Goal: Task Accomplishment & Management: Use online tool/utility

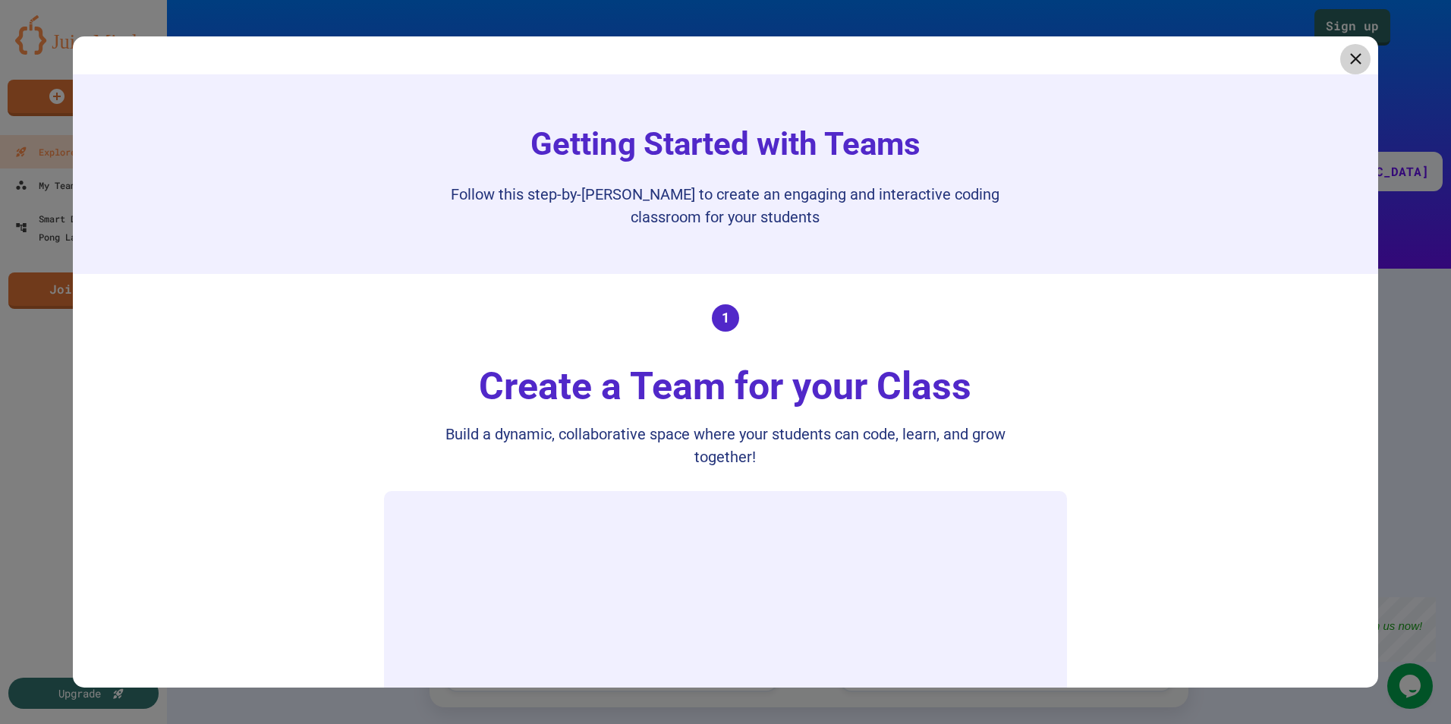
click at [132, 12] on div at bounding box center [725, 362] width 1451 height 724
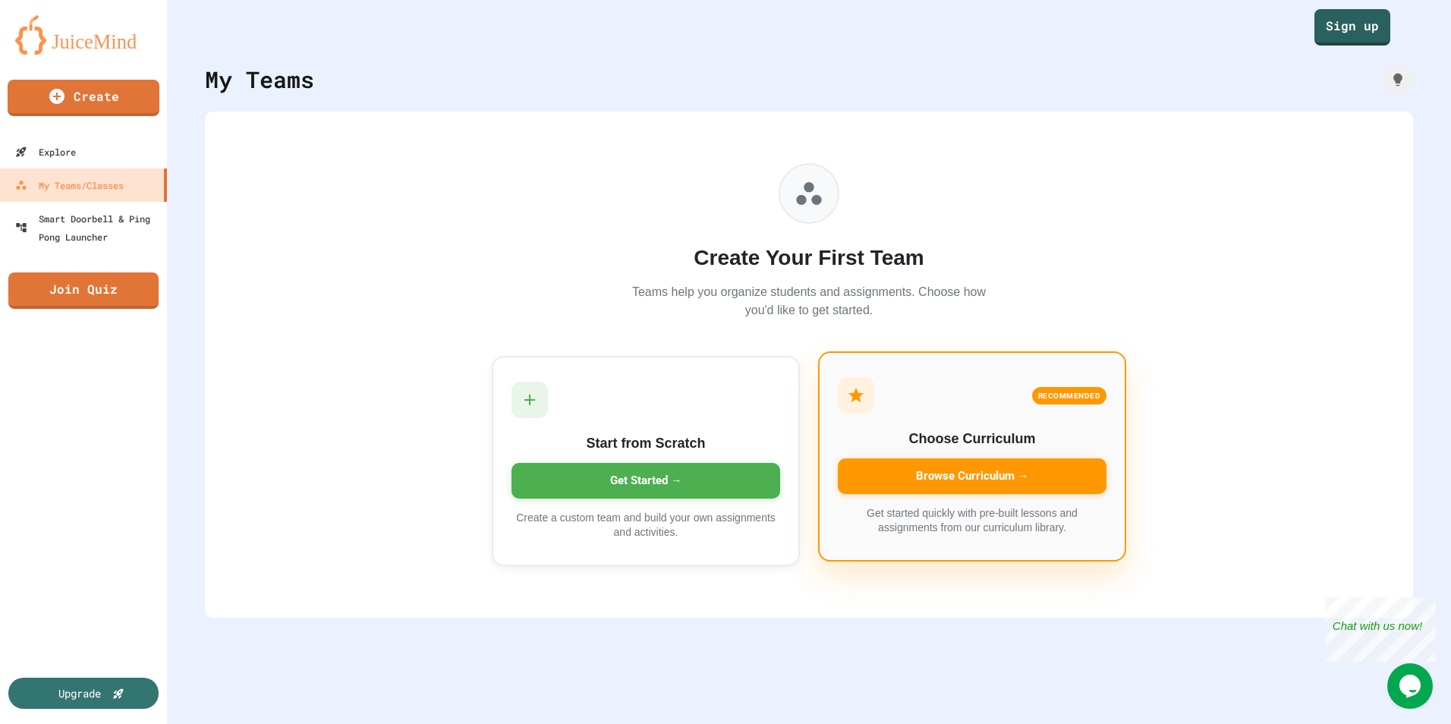
click at [931, 474] on div "Browse Curriculum →" at bounding box center [972, 477] width 269 height 36
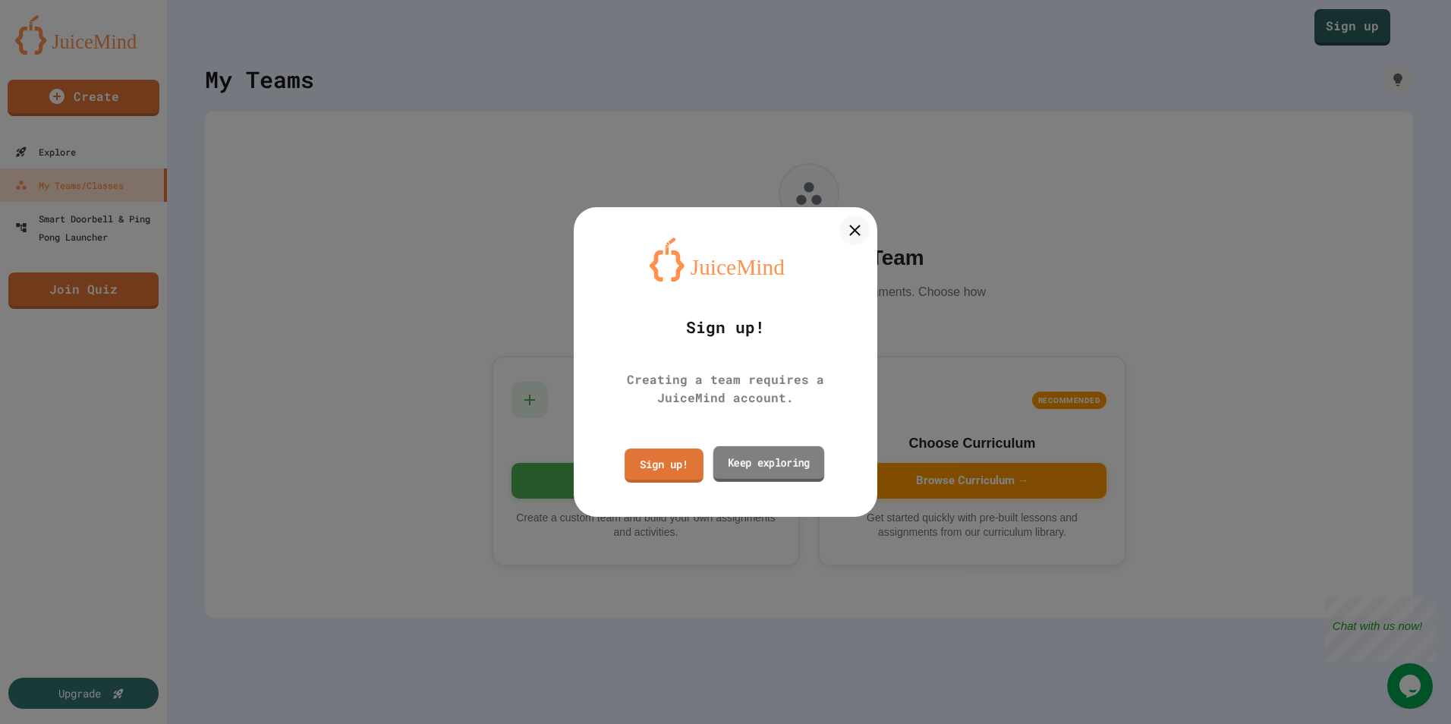
click at [750, 464] on link "Keep exploring" at bounding box center [770, 464] width 112 height 36
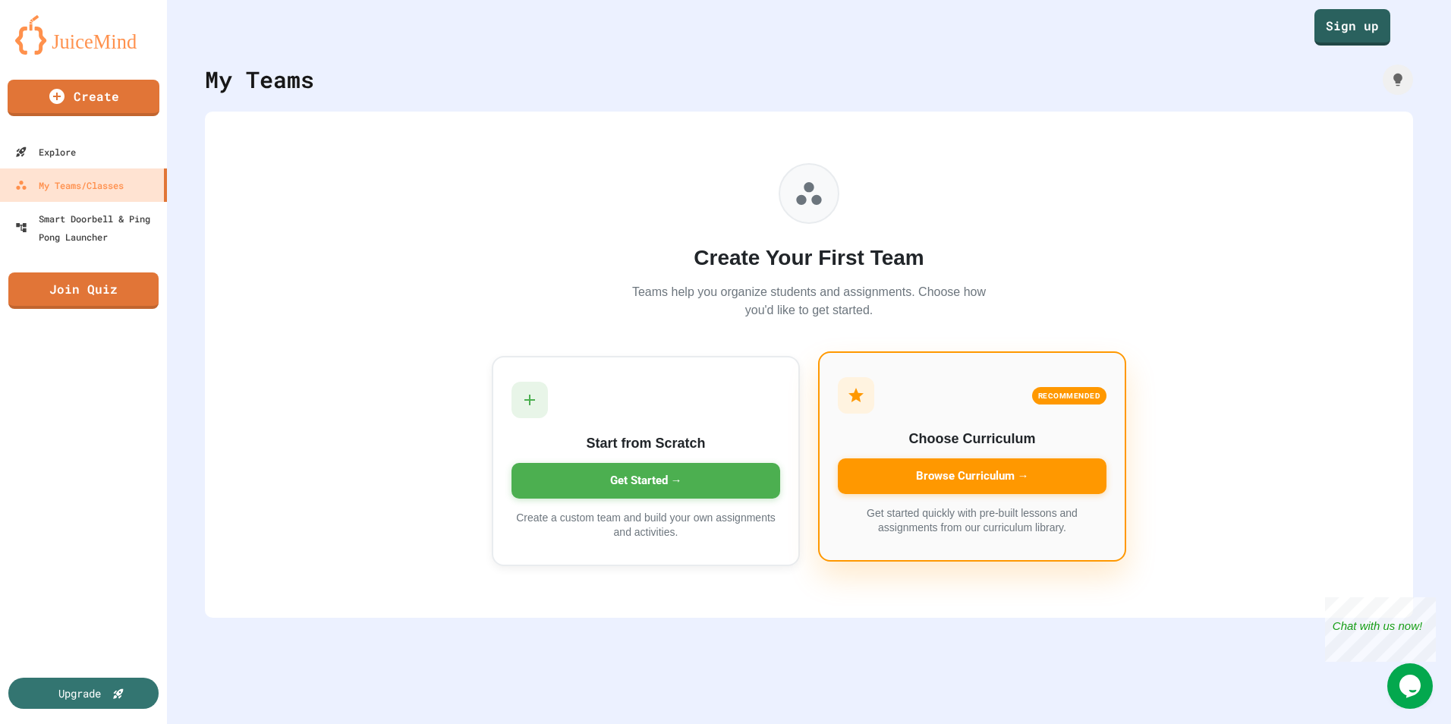
click at [917, 478] on div "Browse Curriculum →" at bounding box center [972, 477] width 269 height 36
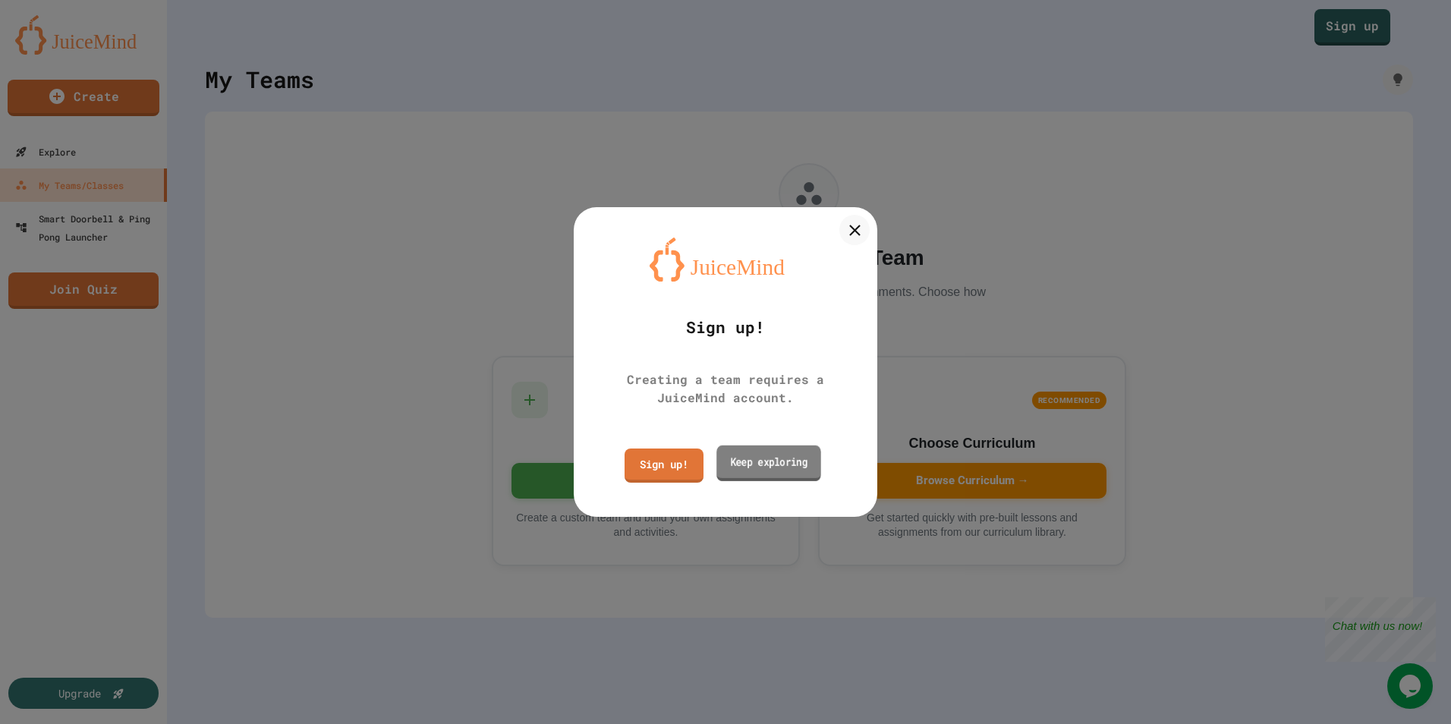
click at [802, 462] on link "Keep exploring" at bounding box center [769, 463] width 105 height 36
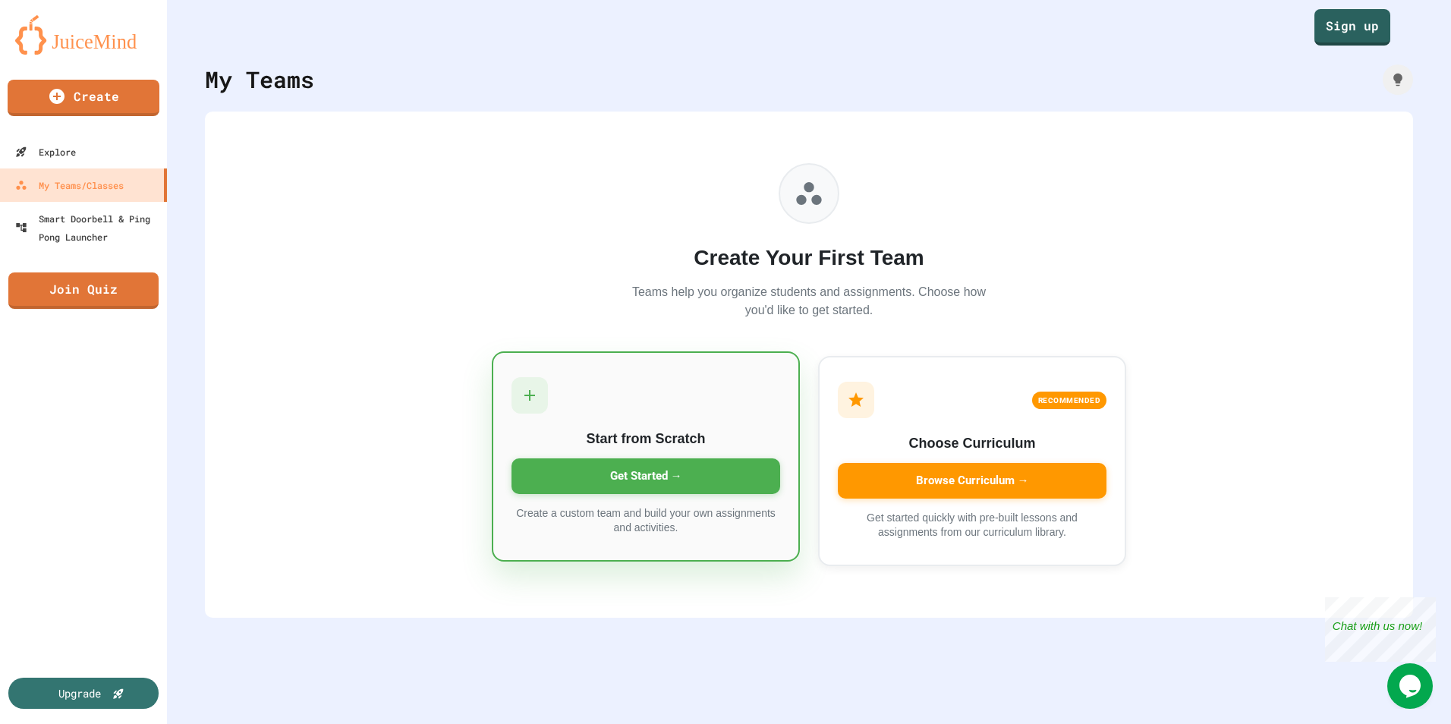
click at [718, 471] on div "Get Started →" at bounding box center [646, 477] width 269 height 36
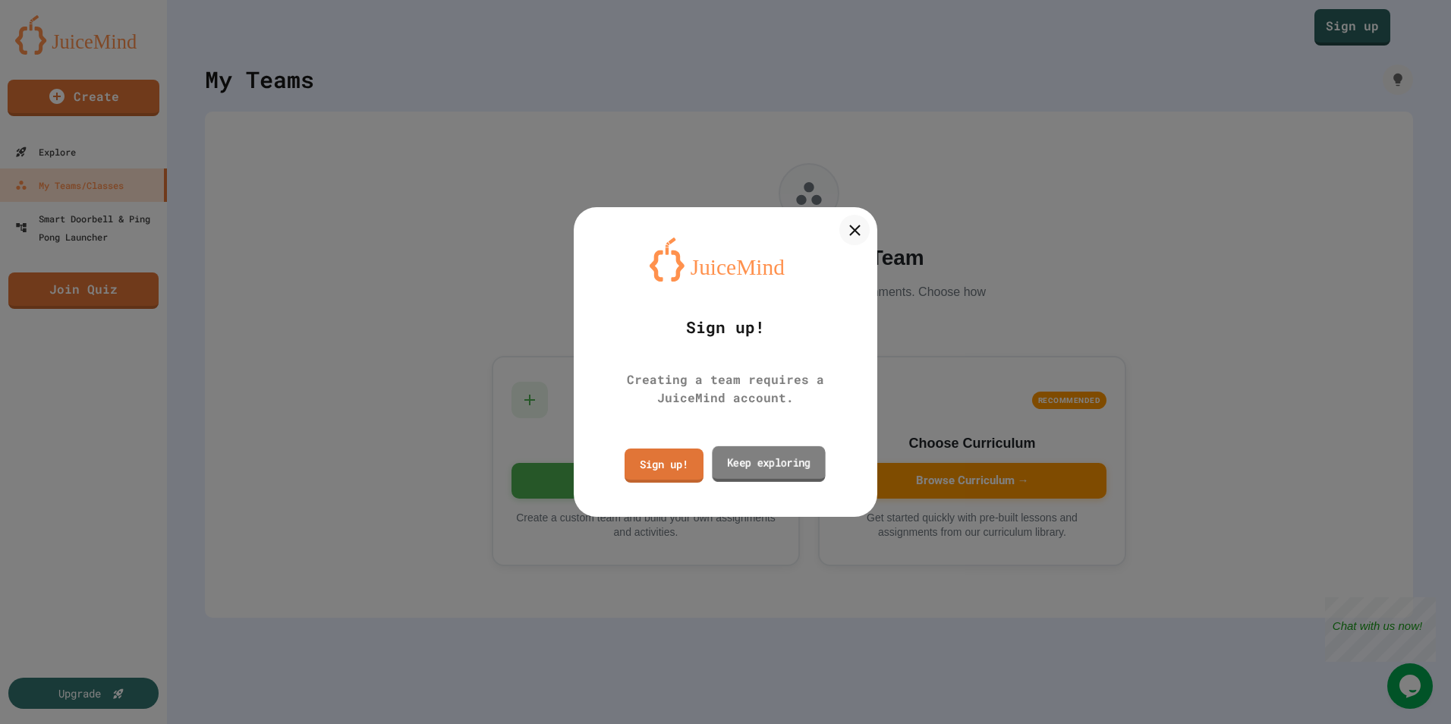
click at [761, 461] on link "Keep exploring" at bounding box center [768, 464] width 113 height 36
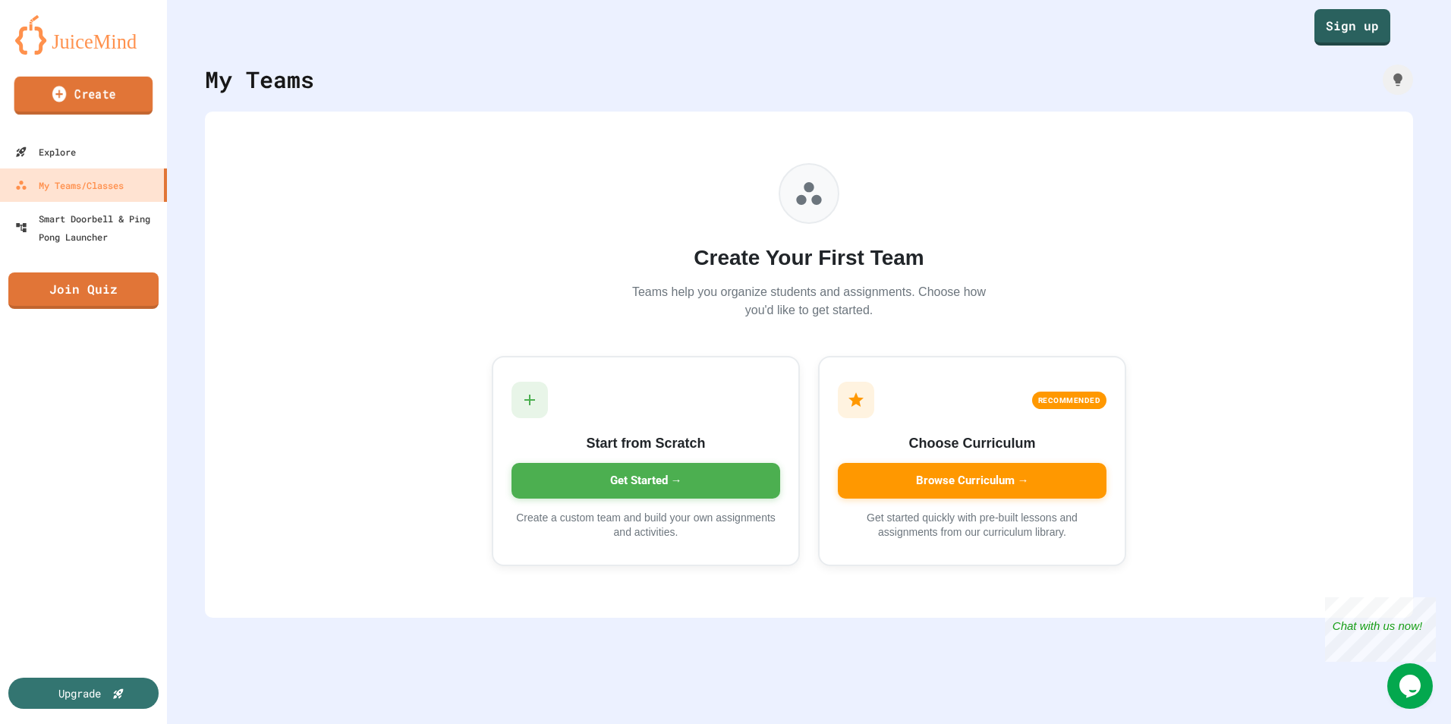
click at [88, 87] on link "Create" at bounding box center [83, 96] width 139 height 38
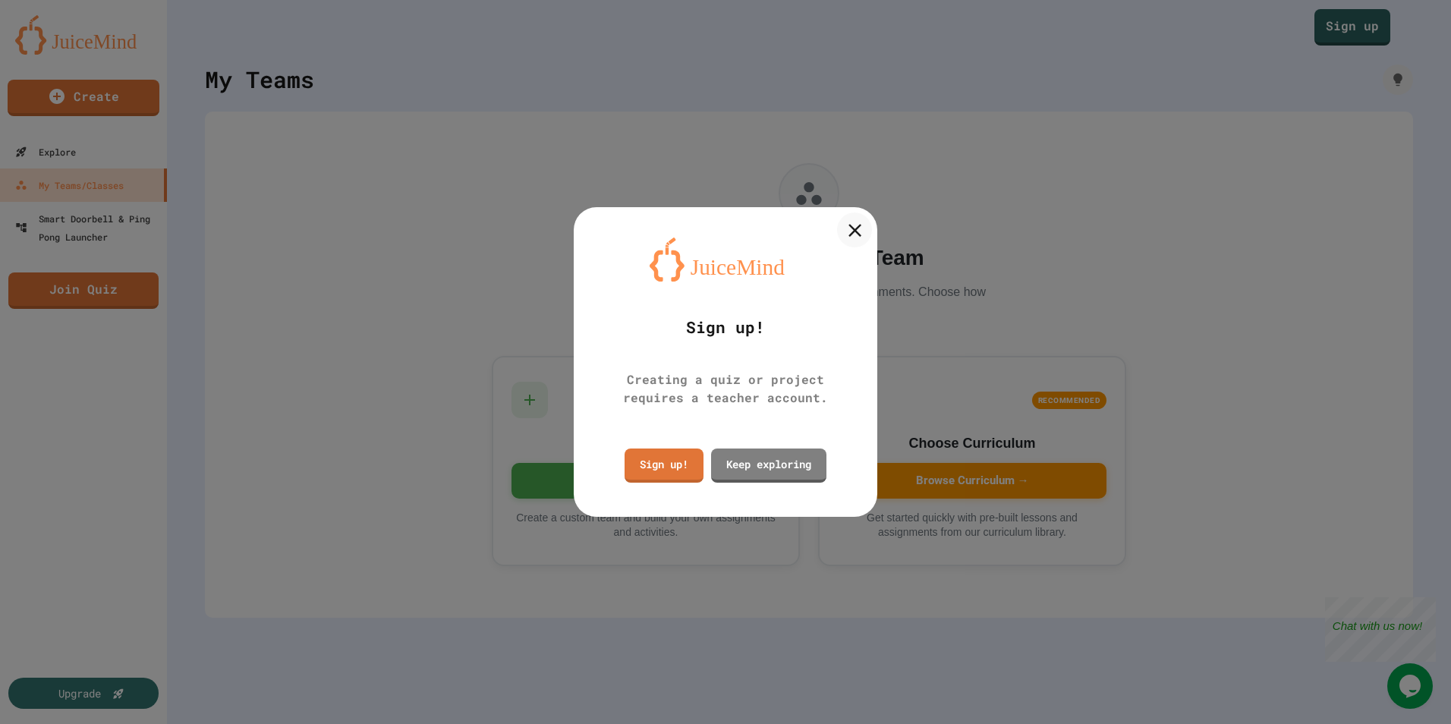
click at [865, 225] on icon at bounding box center [855, 230] width 22 height 22
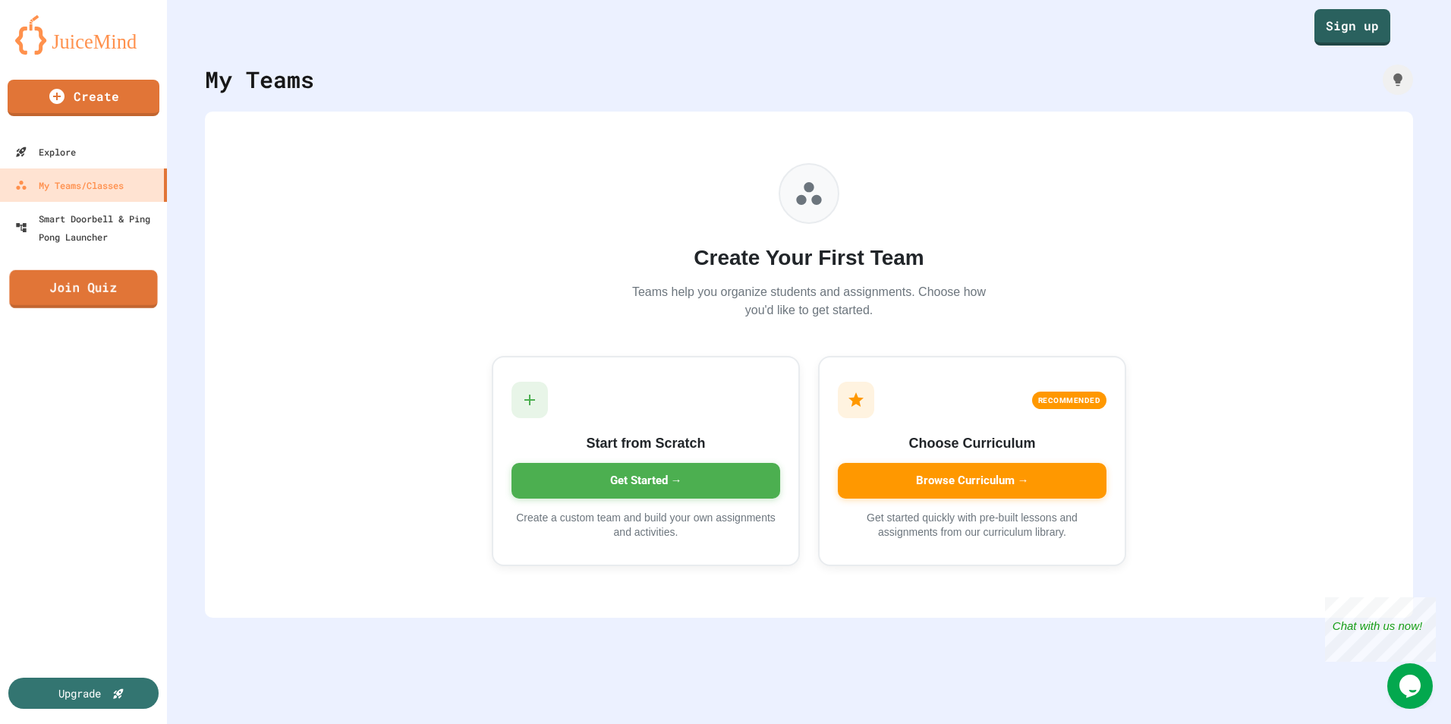
click at [71, 292] on link "Join Quiz" at bounding box center [83, 289] width 148 height 38
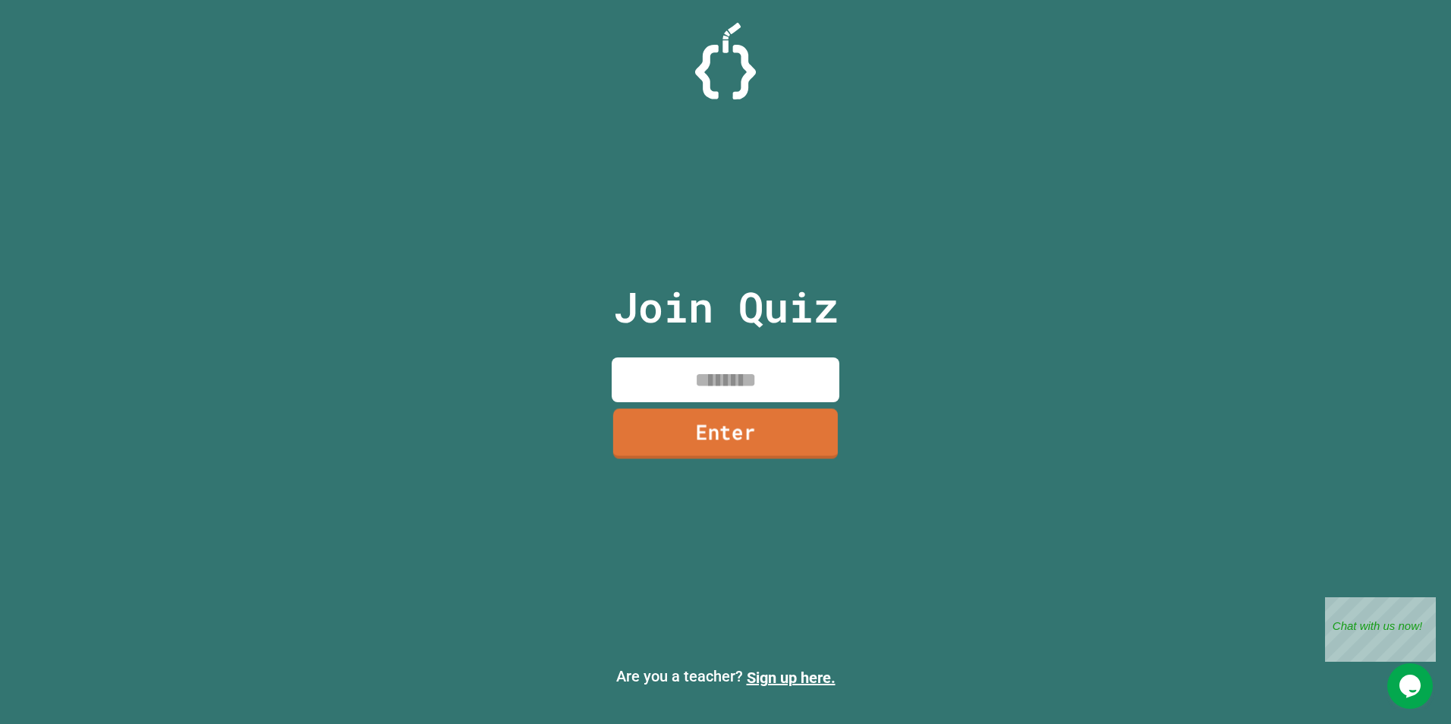
click at [718, 418] on link "Enter" at bounding box center [725, 434] width 225 height 50
